Goal: Task Accomplishment & Management: Use online tool/utility

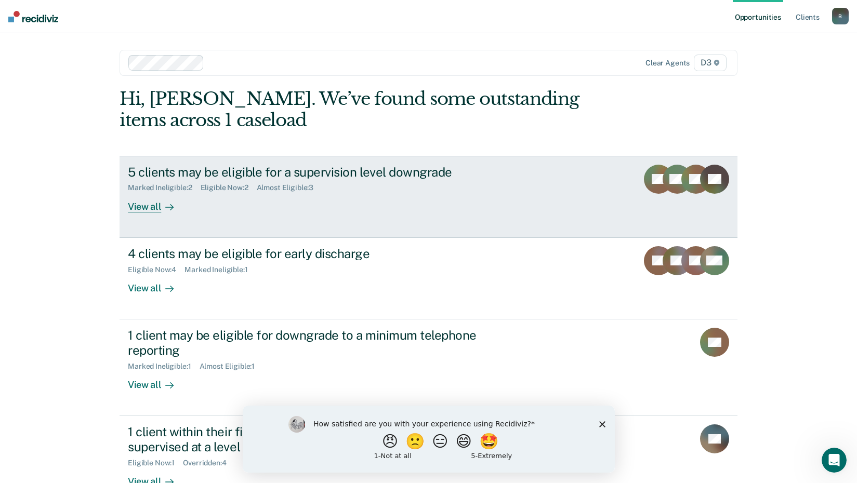
click at [153, 207] on div "View all" at bounding box center [157, 202] width 58 height 20
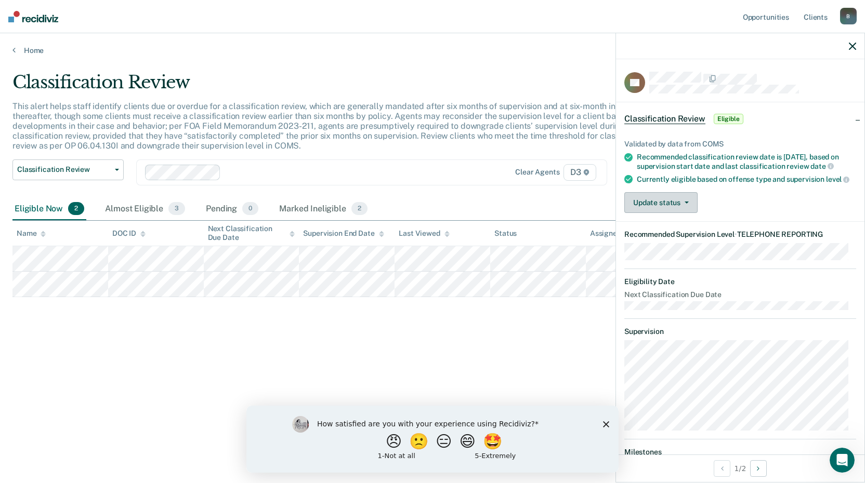
click at [658, 213] on button "Update status" at bounding box center [660, 202] width 73 height 21
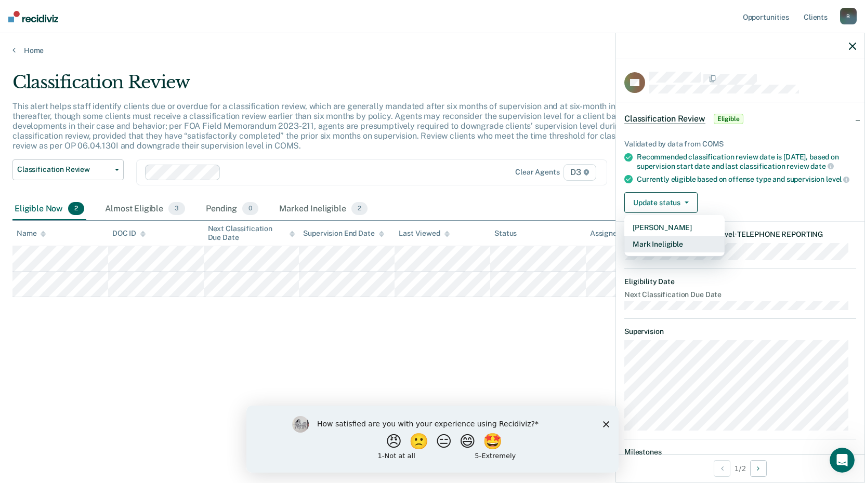
click at [652, 253] on button "Mark Ineligible" at bounding box center [674, 244] width 100 height 17
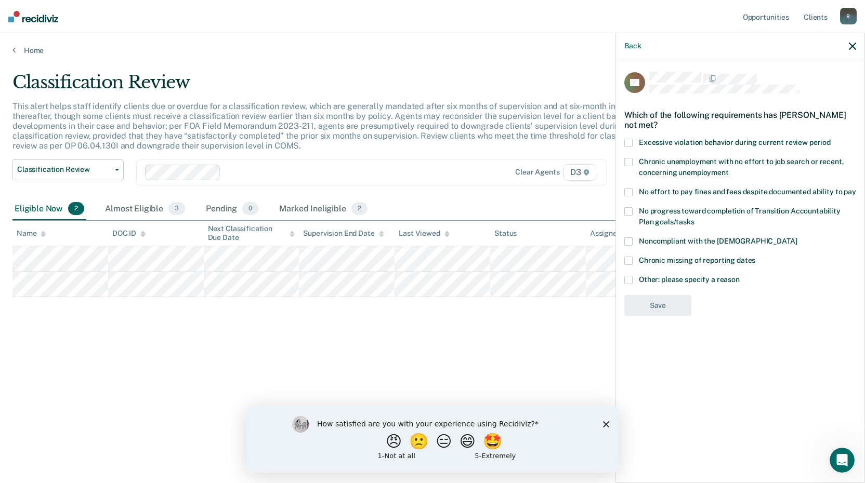
click at [629, 277] on span at bounding box center [628, 280] width 8 height 8
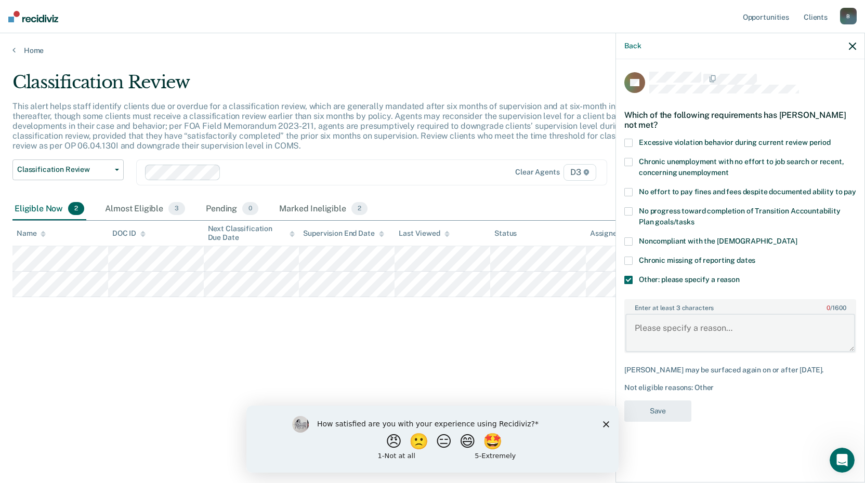
click at [654, 334] on textarea "Enter at least 3 characters 0 / 1600" at bounding box center [740, 333] width 230 height 38
type textarea "Judge will not allow tx reporting."
click at [652, 408] on button "Save" at bounding box center [657, 411] width 67 height 21
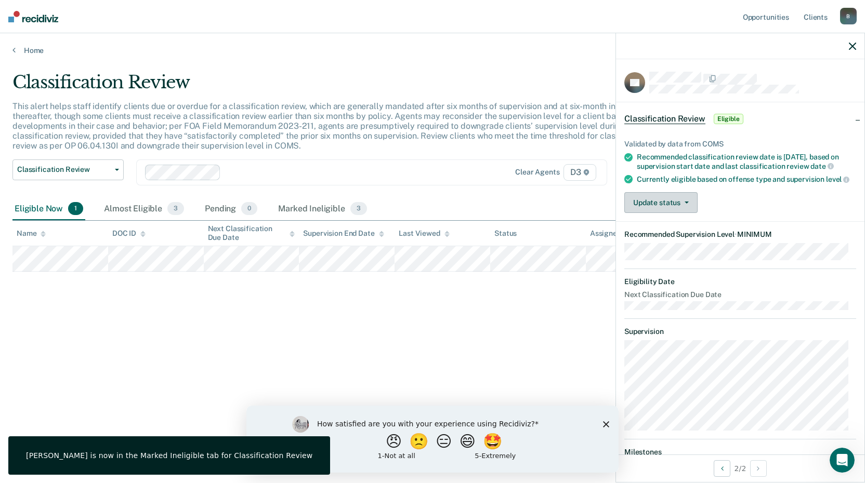
click at [670, 213] on button "Update status" at bounding box center [660, 202] width 73 height 21
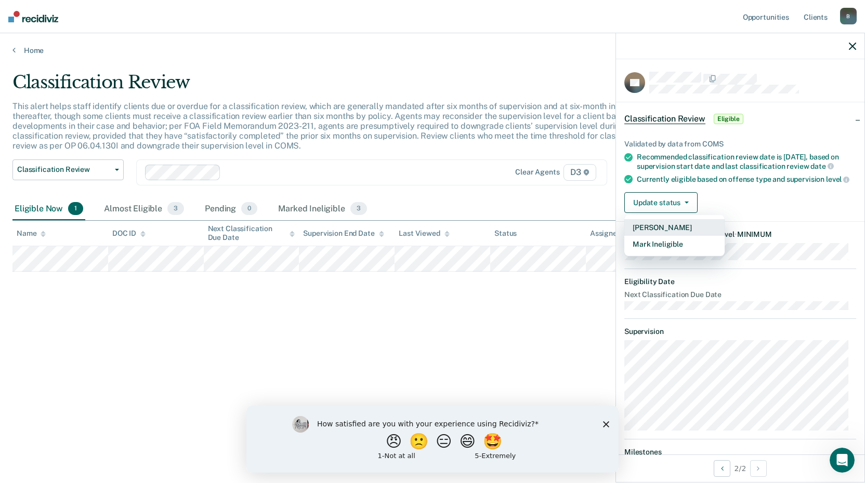
click at [662, 236] on button "[PERSON_NAME]" at bounding box center [674, 227] width 100 height 17
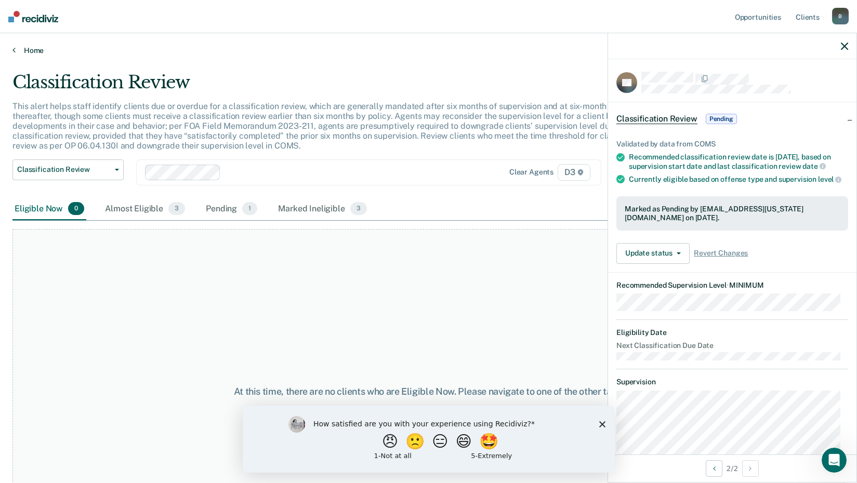
click at [34, 47] on link "Home" at bounding box center [428, 50] width 832 height 9
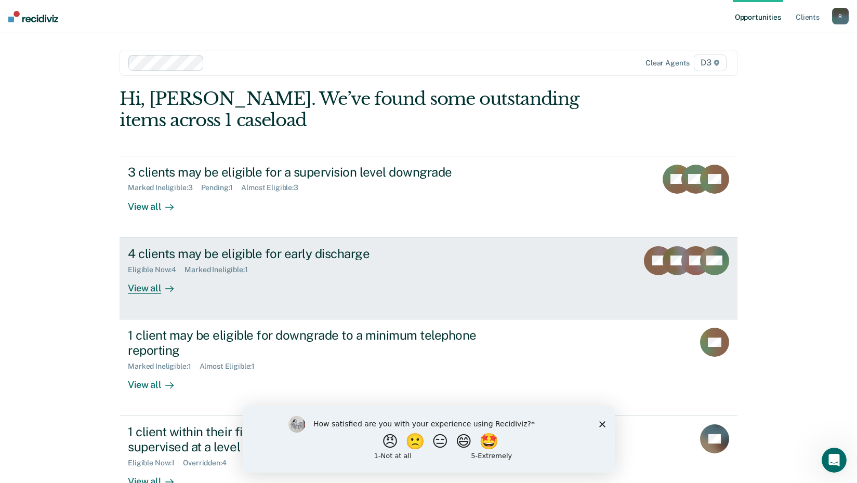
click at [161, 279] on div "View all" at bounding box center [157, 284] width 58 height 20
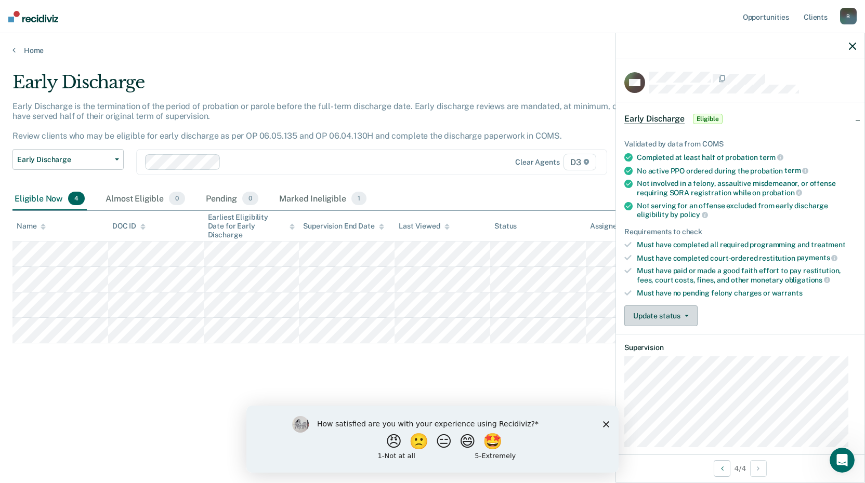
click at [654, 315] on button "Update status" at bounding box center [660, 316] width 73 height 21
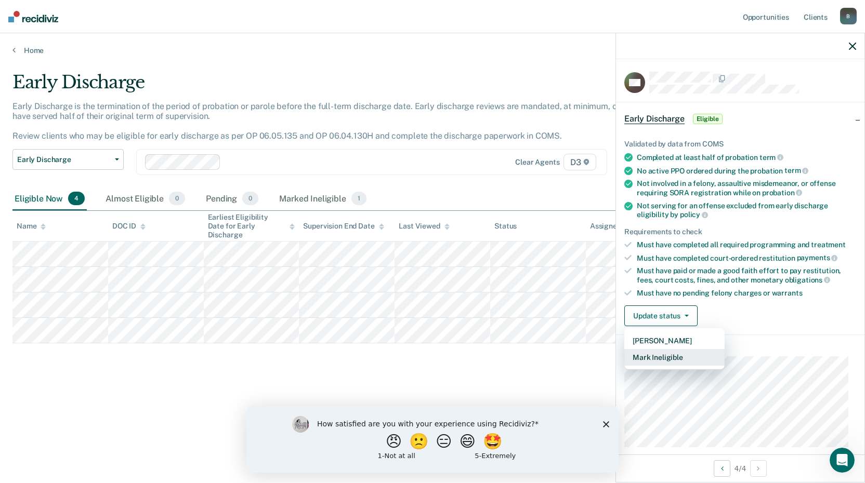
click at [647, 361] on button "Mark Ineligible" at bounding box center [674, 357] width 100 height 17
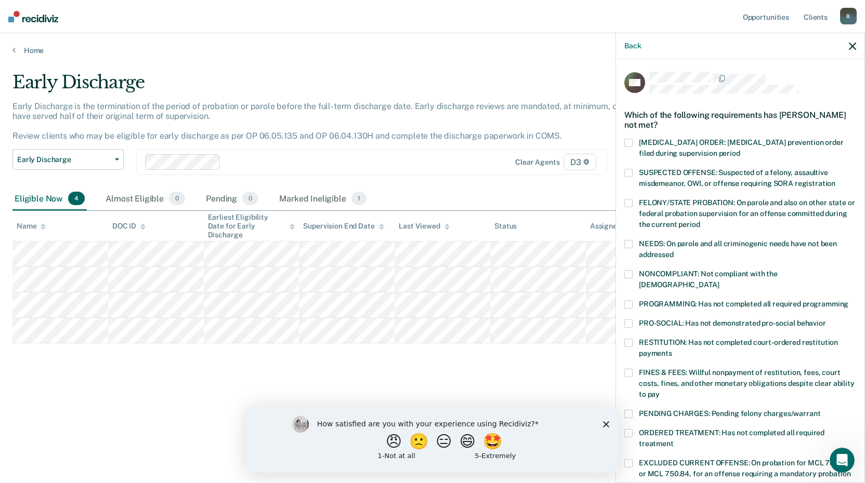
click at [629, 300] on span at bounding box center [628, 304] width 8 height 8
click at [629, 369] on span at bounding box center [628, 373] width 8 height 8
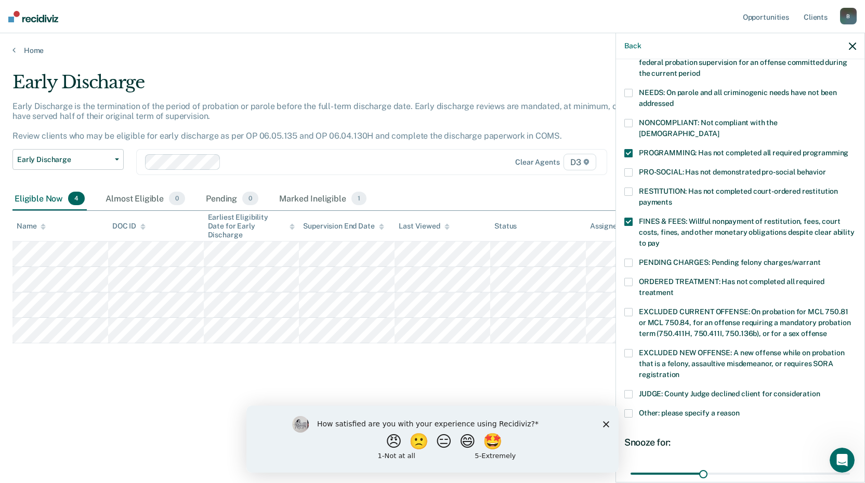
scroll to position [208, 0]
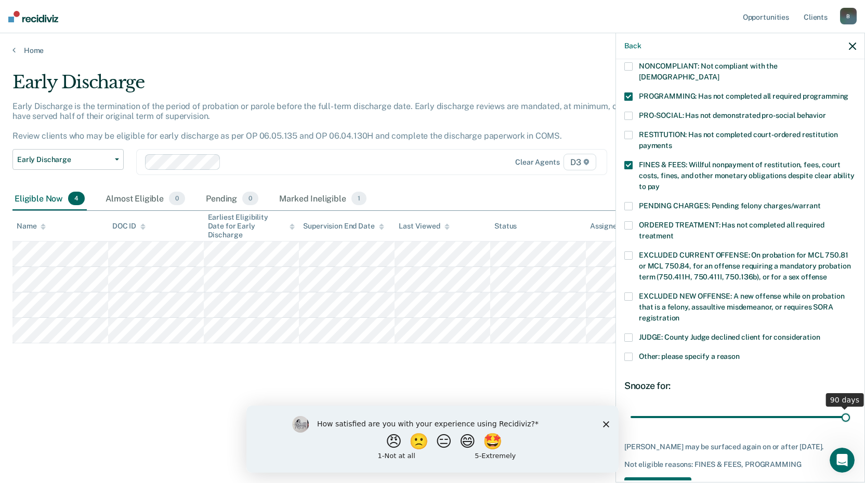
drag, startPoint x: 702, startPoint y: 406, endPoint x: 837, endPoint y: 403, distance: 135.7
type input "90"
click at [837, 408] on input "range" at bounding box center [740, 417] width 219 height 18
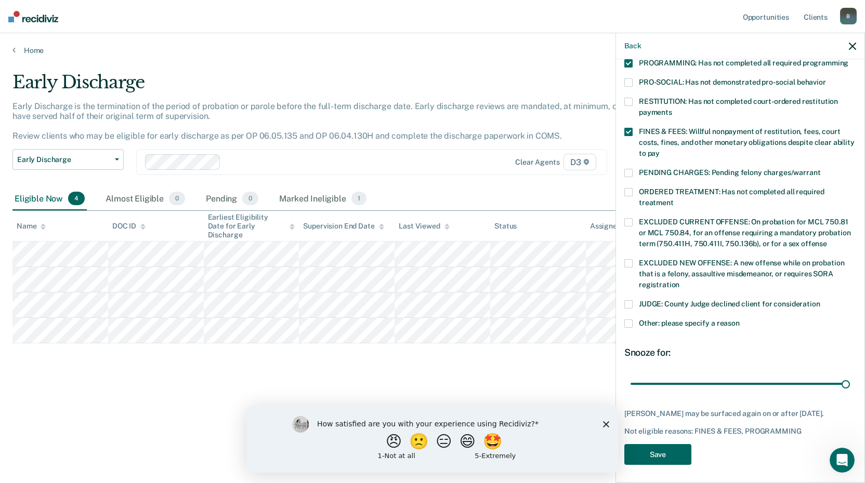
click at [670, 447] on button "Save" at bounding box center [657, 454] width 67 height 21
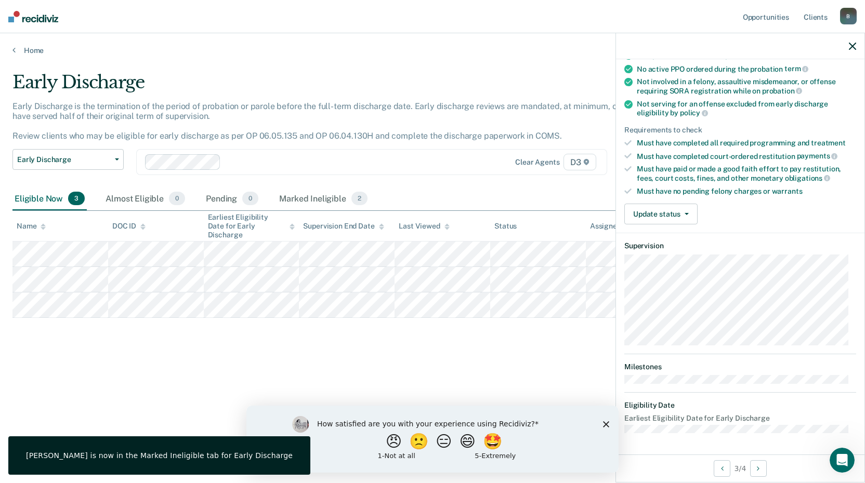
scroll to position [100, 0]
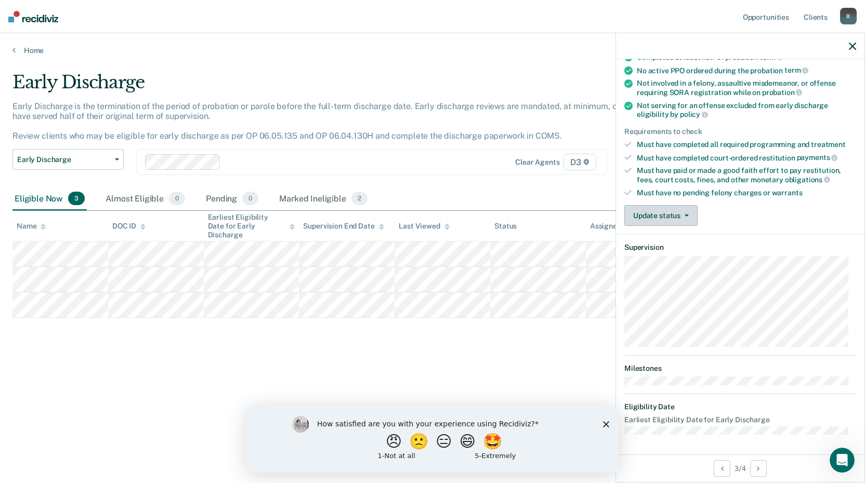
click at [660, 208] on button "Update status" at bounding box center [660, 215] width 73 height 21
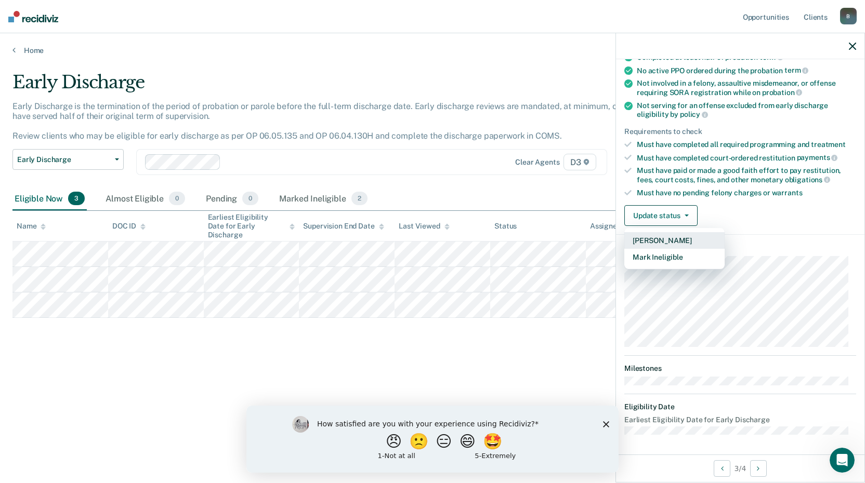
click at [670, 241] on button "[PERSON_NAME]" at bounding box center [674, 240] width 100 height 17
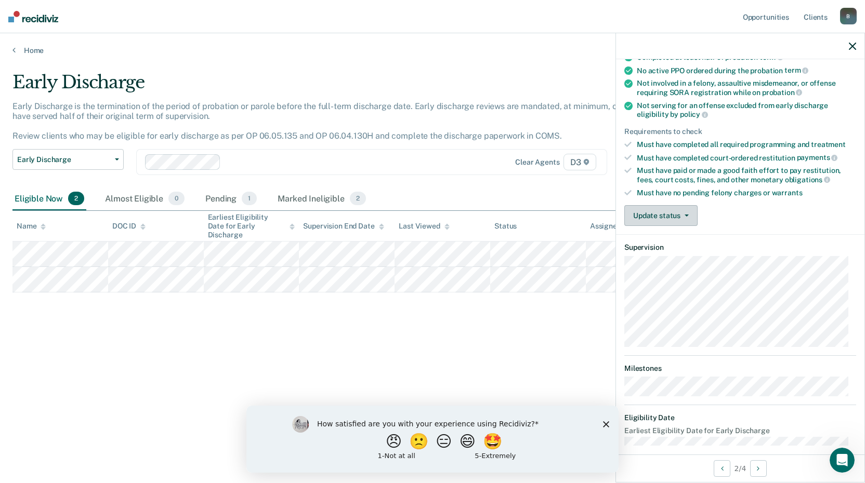
click at [668, 218] on button "Update status" at bounding box center [660, 215] width 73 height 21
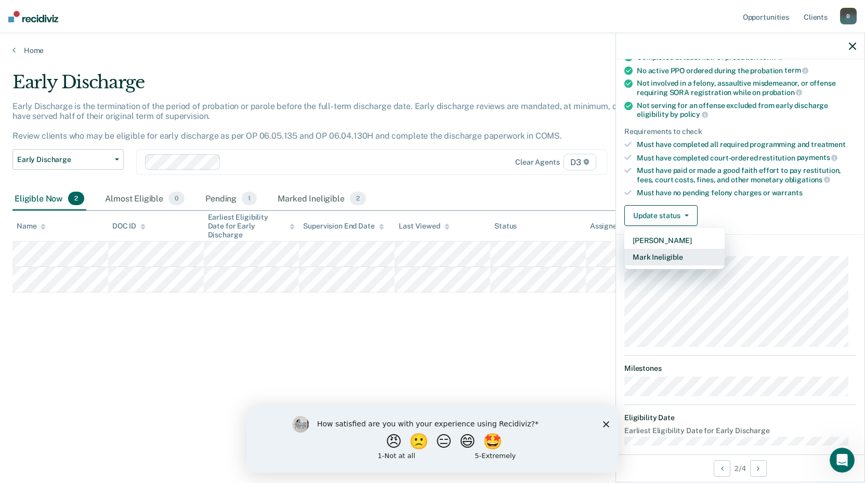
click at [668, 256] on button "Mark Ineligible" at bounding box center [674, 257] width 100 height 17
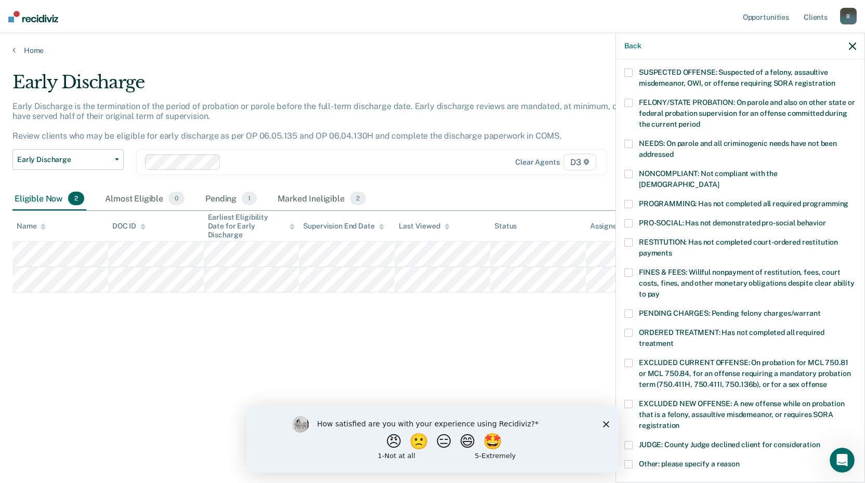
click at [627, 200] on span at bounding box center [628, 204] width 8 height 8
click at [631, 461] on span at bounding box center [628, 465] width 8 height 8
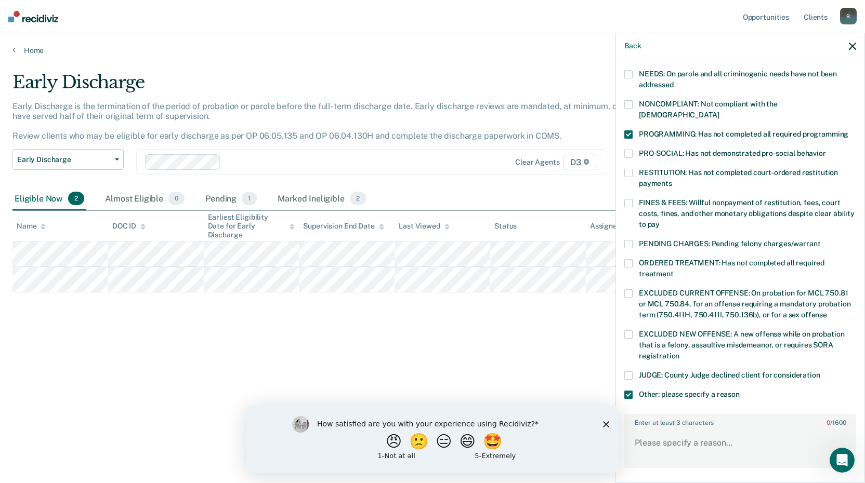
scroll to position [304, 0]
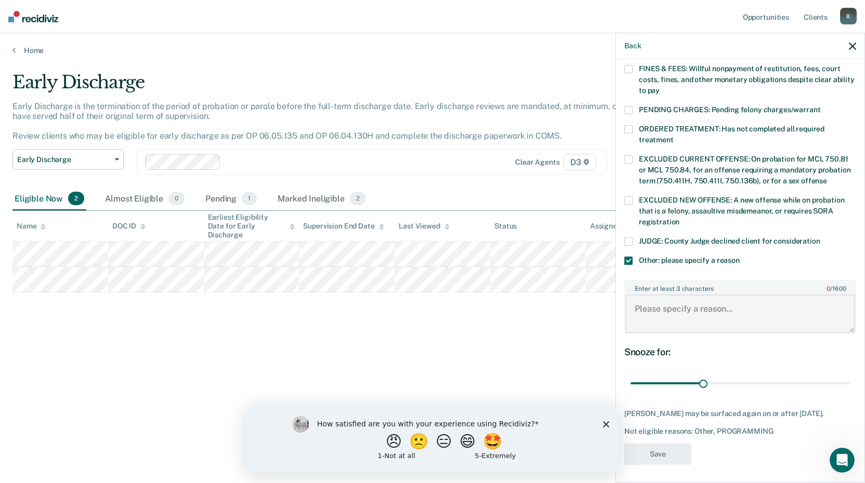
click at [714, 295] on textarea "Enter at least 3 characters 0 / 1600" at bounding box center [740, 314] width 230 height 38
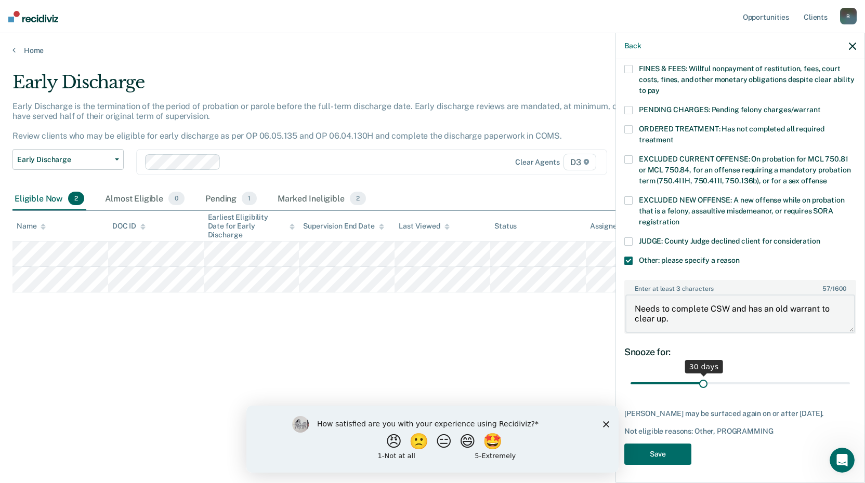
type textarea "Needs to complete CSW and has an old warrant to clear up."
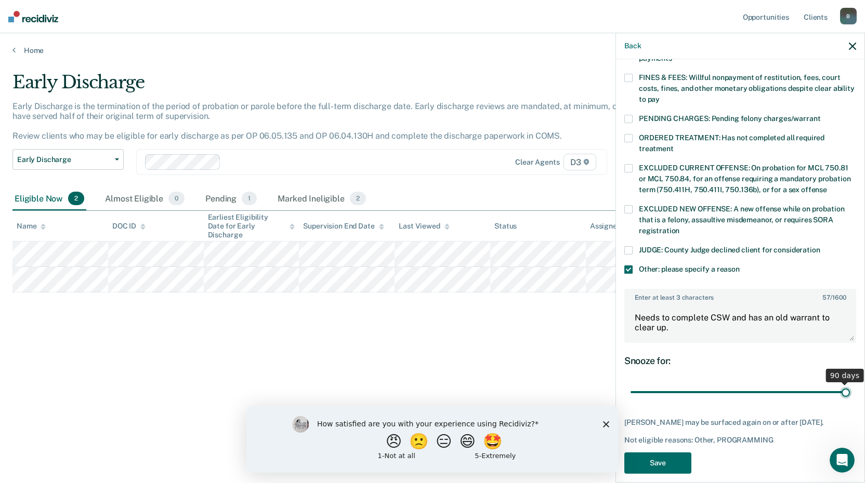
drag, startPoint x: 703, startPoint y: 370, endPoint x: 869, endPoint y: 366, distance: 165.4
type input "90"
click at [850, 384] on input "range" at bounding box center [740, 393] width 219 height 18
click at [667, 453] on button "Save" at bounding box center [657, 463] width 67 height 21
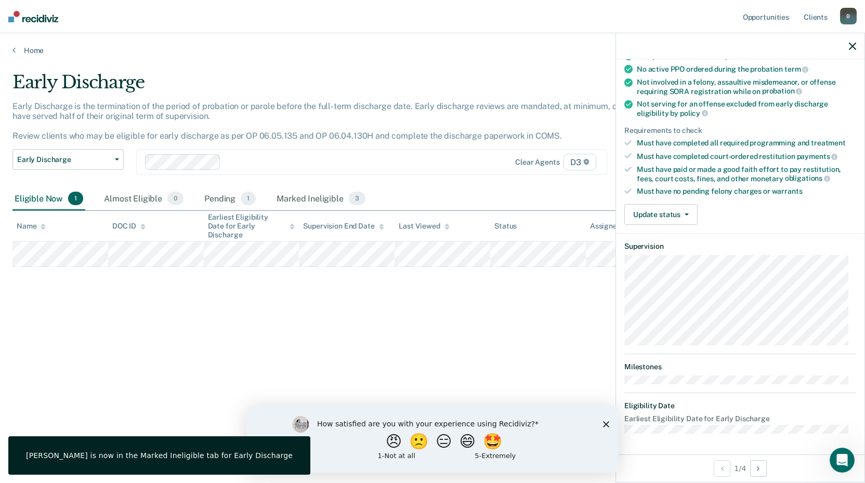
scroll to position [100, 0]
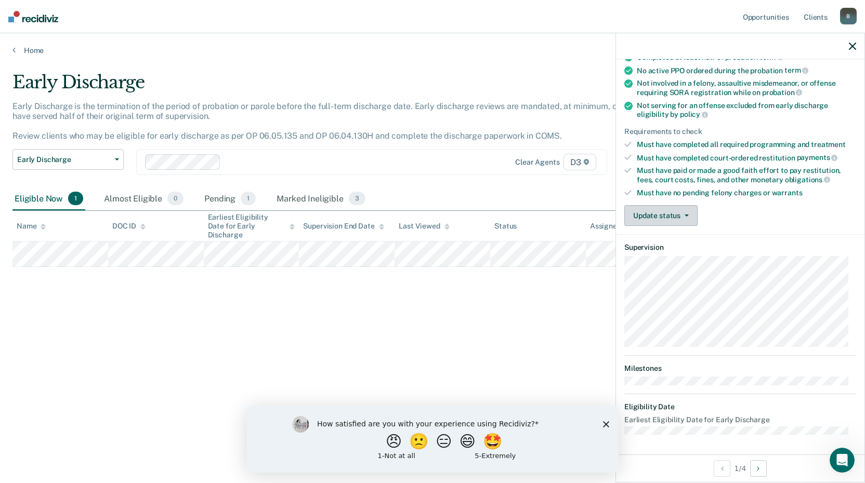
click at [647, 213] on button "Update status" at bounding box center [660, 215] width 73 height 21
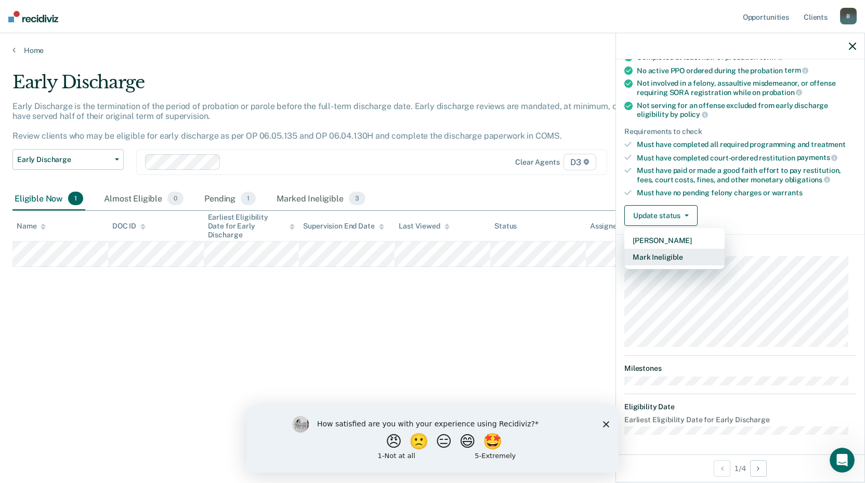
click at [652, 260] on button "Mark Ineligible" at bounding box center [674, 257] width 100 height 17
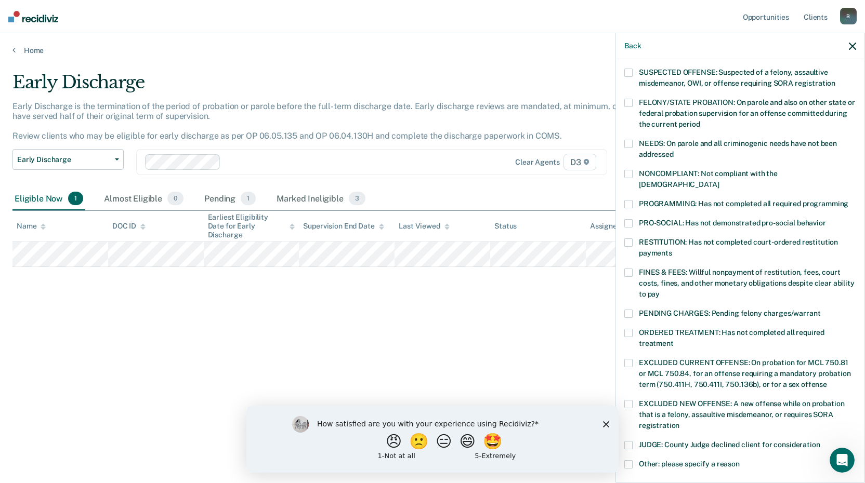
click at [632, 140] on span at bounding box center [628, 144] width 8 height 8
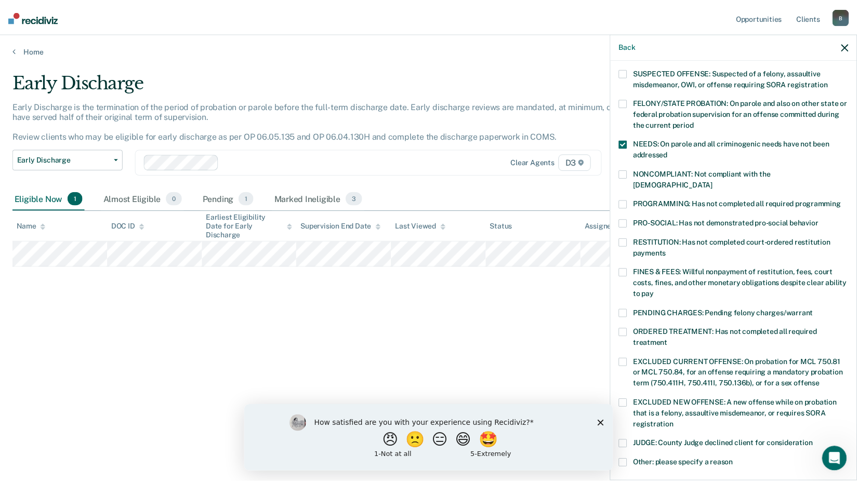
scroll to position [241, 0]
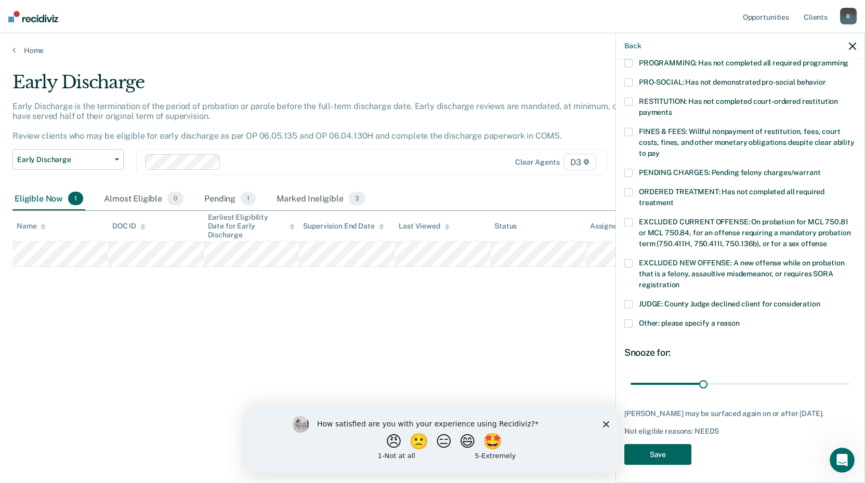
click at [674, 452] on button "Save" at bounding box center [657, 454] width 67 height 21
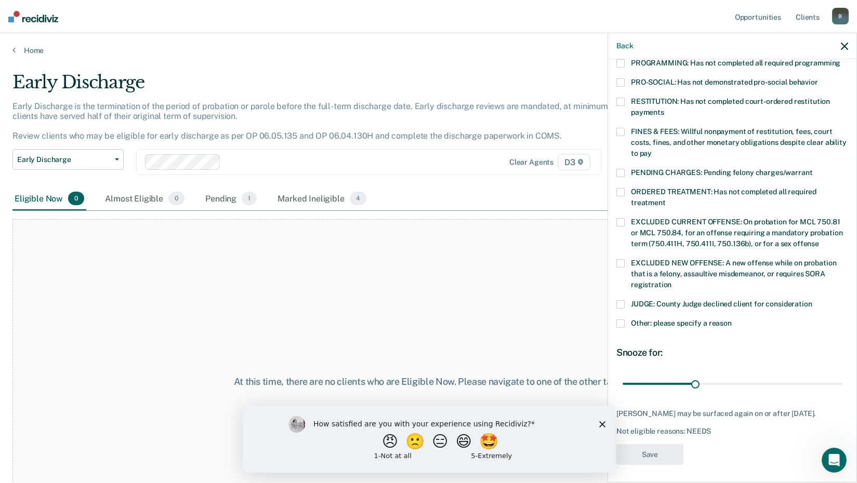
click at [142, 305] on div "At this time, there are no clients who are Eligible Now. Please navigate to one…" at bounding box center [428, 381] width 832 height 325
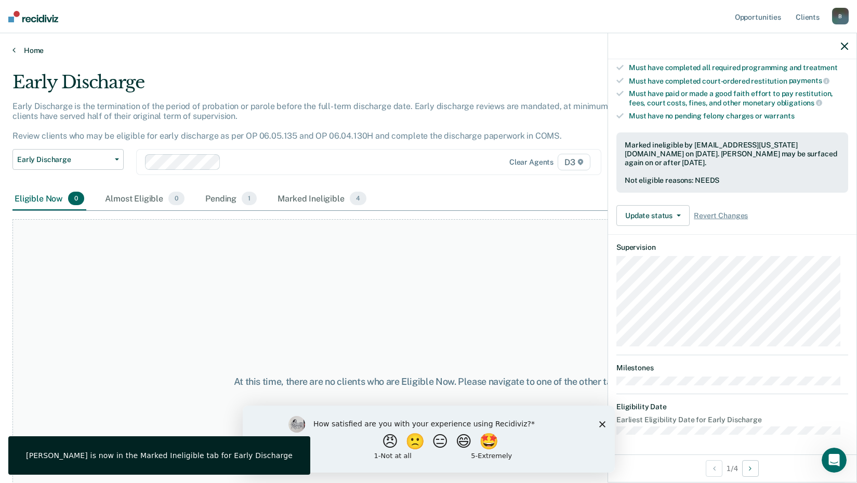
click at [35, 51] on link "Home" at bounding box center [428, 50] width 832 height 9
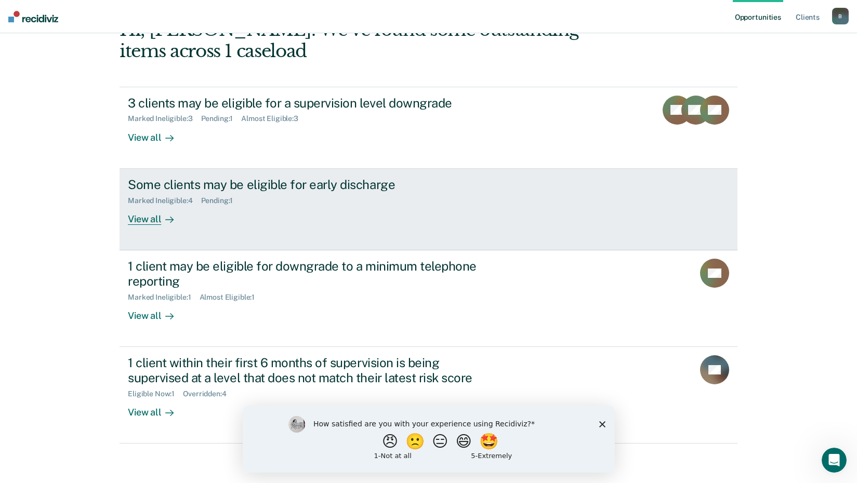
scroll to position [71, 0]
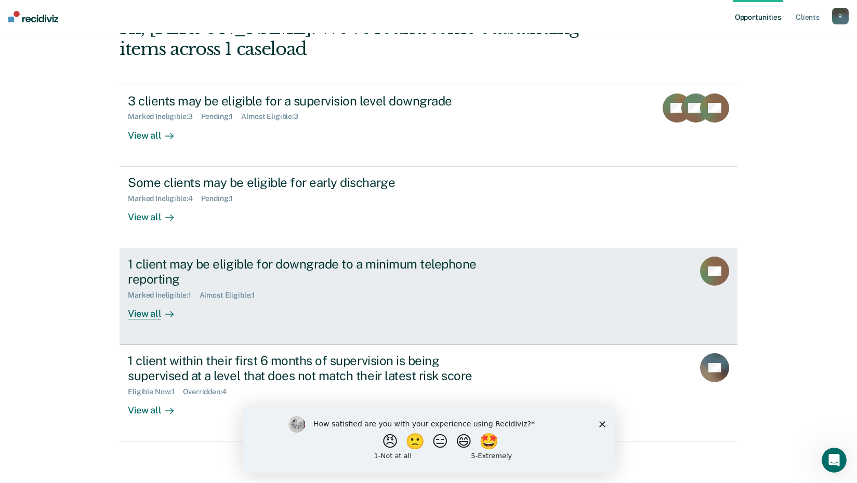
click at [288, 296] on div "Marked Ineligible : 1 Almost Eligible : 1" at bounding box center [310, 293] width 365 height 13
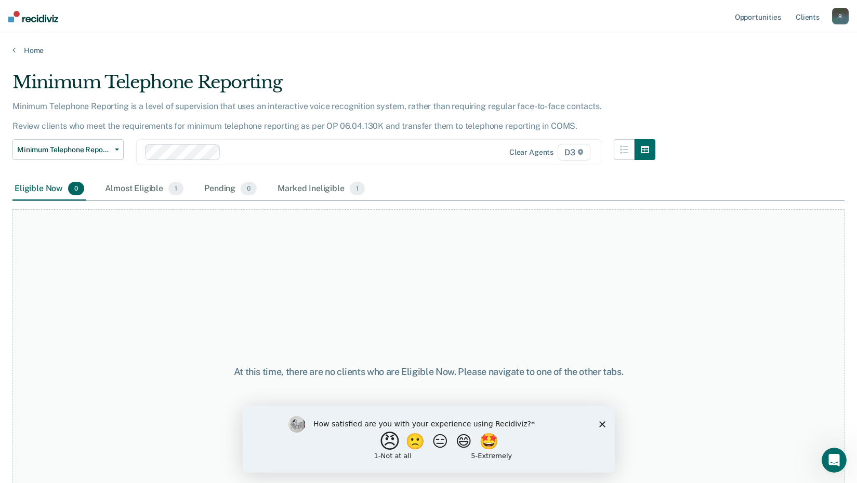
click at [378, 442] on button "😠" at bounding box center [390, 441] width 24 height 21
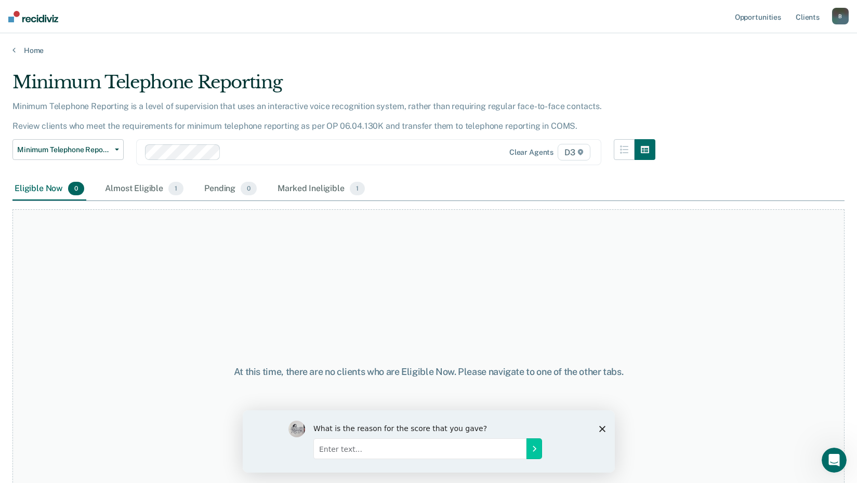
click at [337, 450] on input "Enter text..." at bounding box center [419, 448] width 213 height 21
type input "Duplicate work"
click at [535, 444] on icon "Submit your response" at bounding box center [534, 448] width 8 height 8
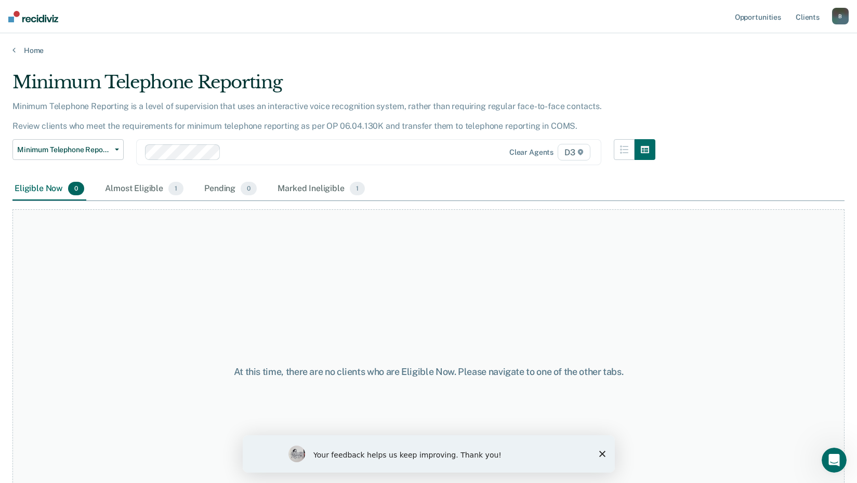
click at [156, 391] on div "At this time, there are no clients who are Eligible Now. Please navigate to one…" at bounding box center [428, 371] width 832 height 325
click at [20, 50] on link "Home" at bounding box center [428, 50] width 832 height 9
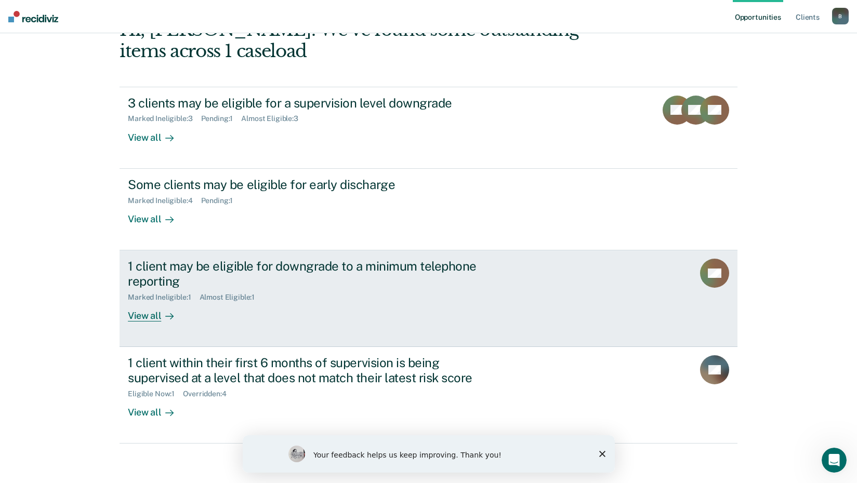
scroll to position [71, 0]
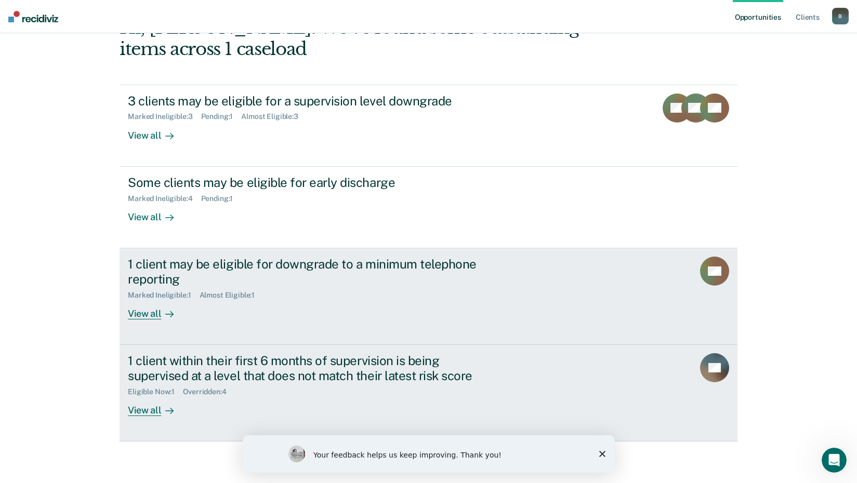
click at [138, 376] on div "1 client within their first 6 months of supervision is being supervised at a le…" at bounding box center [310, 368] width 365 height 30
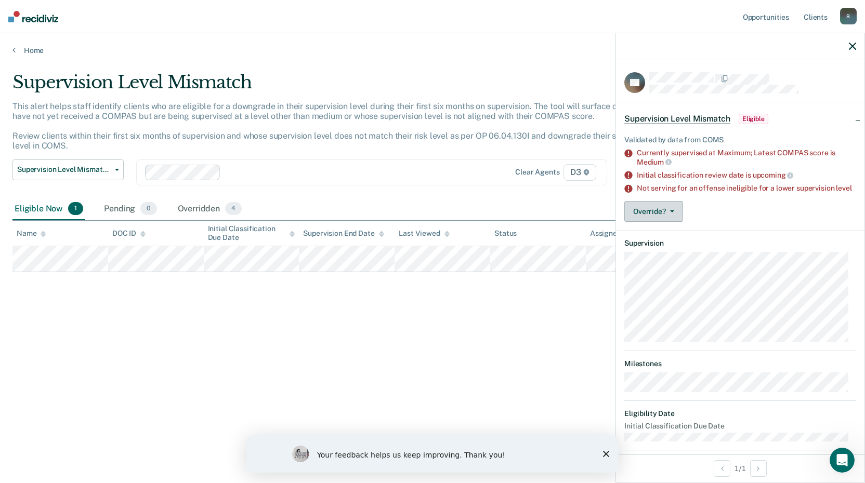
click at [653, 218] on button "Override?" at bounding box center [653, 211] width 59 height 21
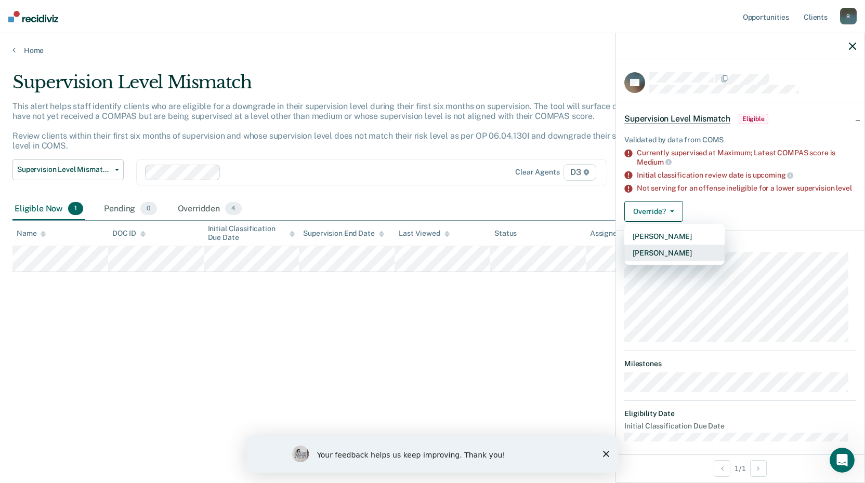
click at [657, 261] on button "[PERSON_NAME]" at bounding box center [674, 253] width 100 height 17
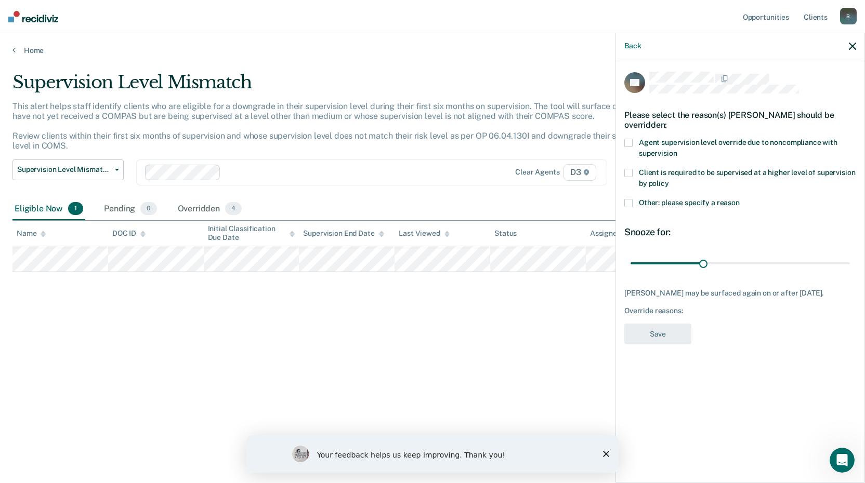
click at [626, 144] on span at bounding box center [628, 143] width 8 height 8
drag, startPoint x: 701, startPoint y: 262, endPoint x: 869, endPoint y: 261, distance: 167.4
type input "90"
click at [850, 261] on input "range" at bounding box center [740, 263] width 219 height 18
click at [669, 331] on button "Save" at bounding box center [657, 334] width 67 height 21
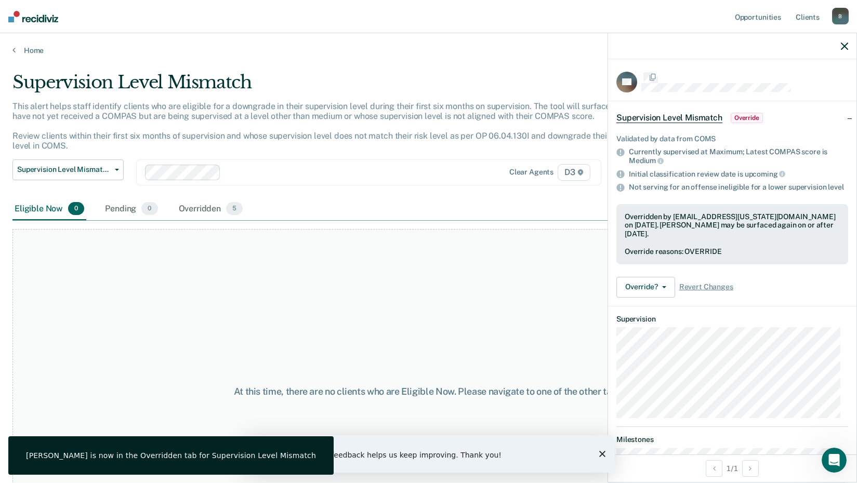
click at [335, 299] on div "At this time, there are no clients who are Eligible Now. Please navigate to one…" at bounding box center [428, 391] width 832 height 325
drag, startPoint x: 844, startPoint y: 46, endPoint x: 844, endPoint y: 30, distance: 15.6
click at [844, 46] on icon "button" at bounding box center [844, 46] width 7 height 7
